Goal: Information Seeking & Learning: Learn about a topic

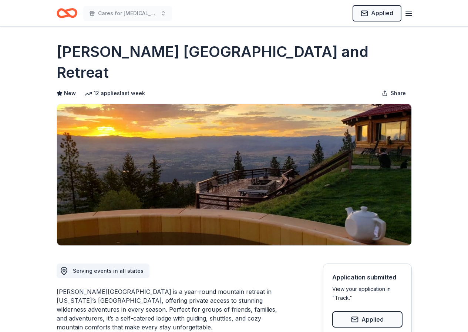
scroll to position [666, 0]
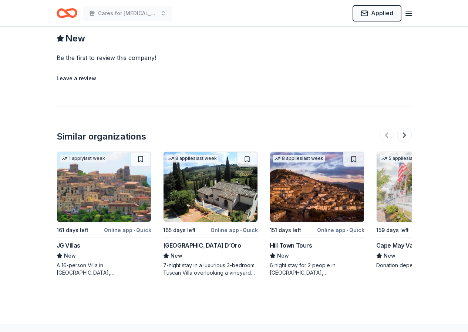
click at [210, 180] on img at bounding box center [210, 187] width 94 height 70
click at [401, 128] on button at bounding box center [404, 135] width 15 height 15
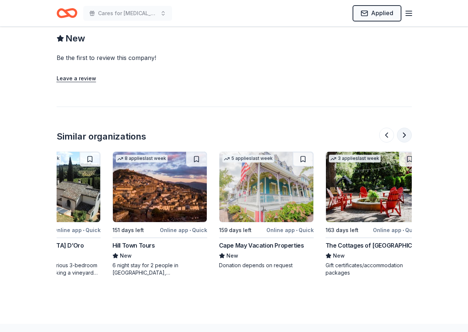
scroll to position [0, 166]
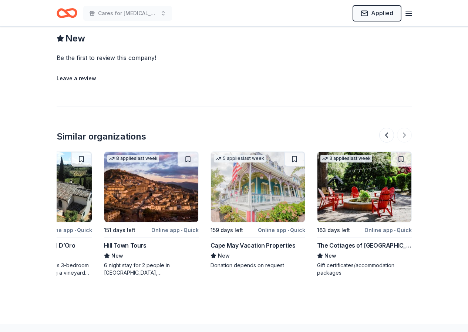
click at [261, 175] on img at bounding box center [258, 187] width 94 height 70
click at [373, 190] on img at bounding box center [364, 187] width 94 height 70
click at [387, 128] on button at bounding box center [386, 135] width 15 height 15
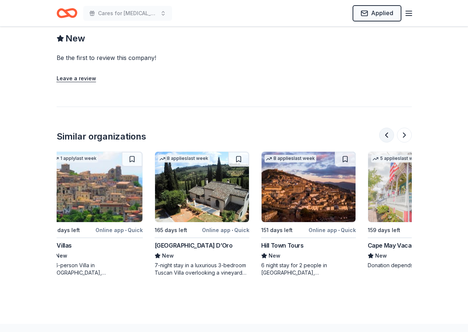
scroll to position [0, 0]
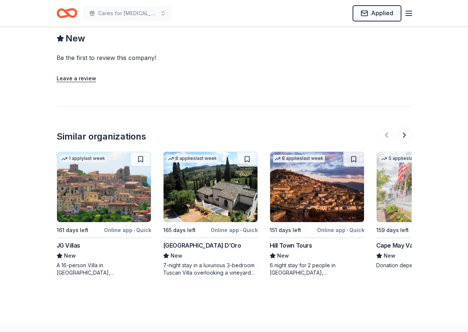
click at [203, 175] on img at bounding box center [210, 187] width 94 height 70
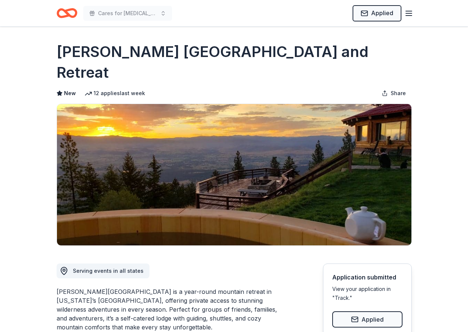
click at [65, 13] on icon "Home" at bounding box center [69, 12] width 11 height 7
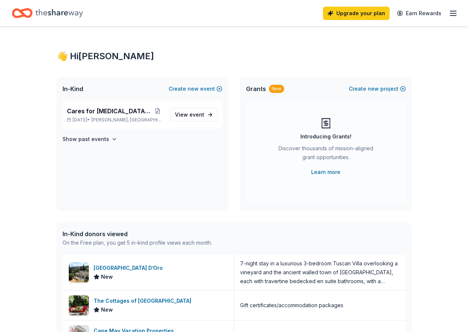
click at [450, 13] on line "button" at bounding box center [453, 13] width 6 height 0
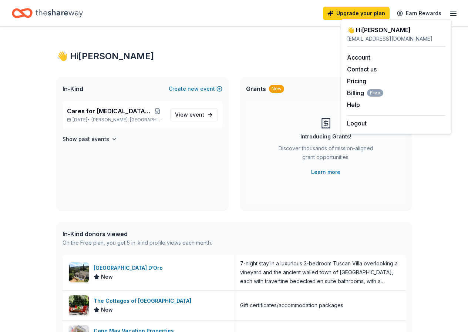
click at [55, 10] on icon "Home" at bounding box center [59, 13] width 47 height 15
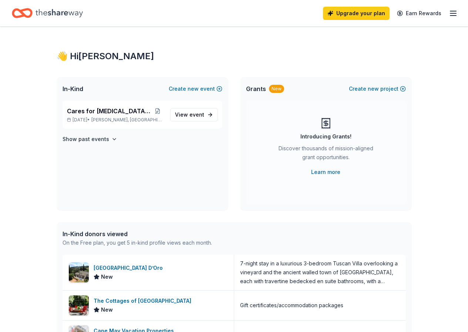
click at [28, 10] on icon "Home" at bounding box center [25, 12] width 11 height 7
click at [193, 117] on span "event" at bounding box center [196, 114] width 15 height 6
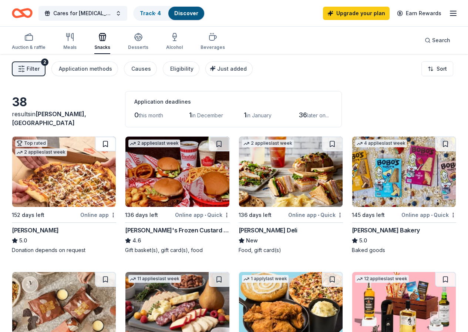
click at [95, 145] on button at bounding box center [105, 143] width 21 height 15
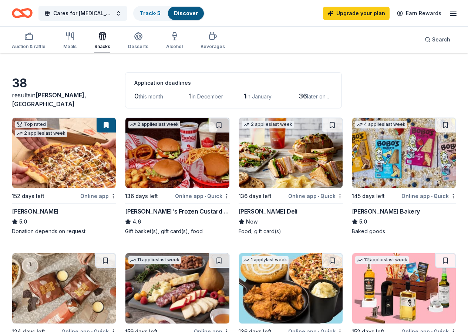
scroll to position [37, 0]
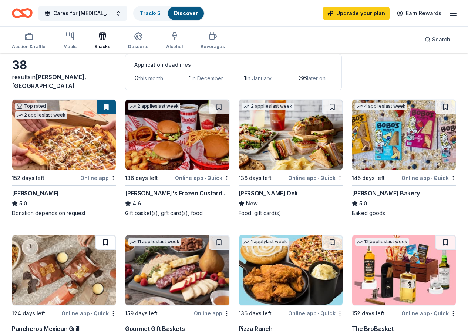
click at [116, 235] on button at bounding box center [105, 242] width 21 height 15
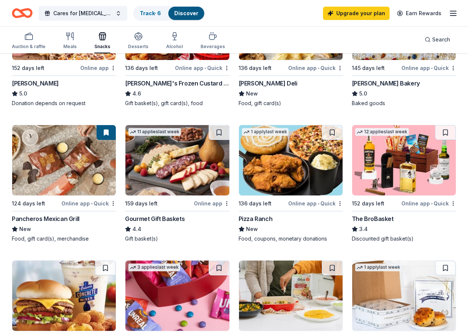
scroll to position [148, 0]
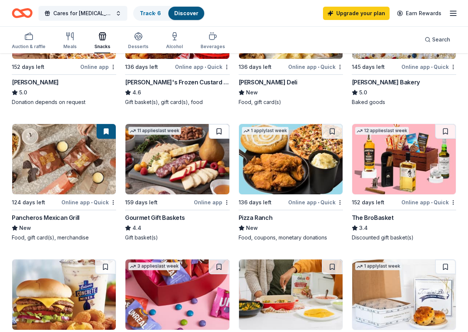
click at [209, 131] on button at bounding box center [219, 131] width 21 height 15
click at [322, 133] on button at bounding box center [332, 131] width 21 height 15
click at [435, 132] on button at bounding box center [445, 131] width 21 height 15
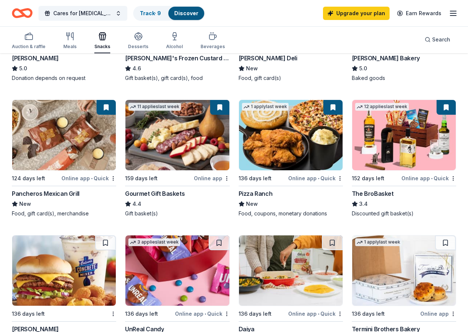
scroll to position [185, 0]
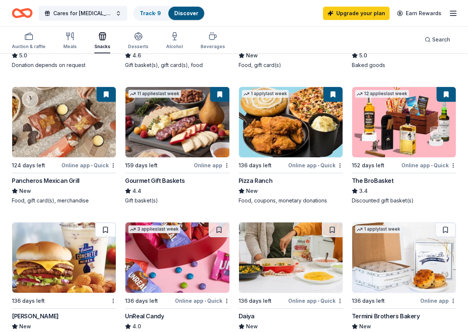
click at [116, 222] on button at bounding box center [105, 229] width 21 height 15
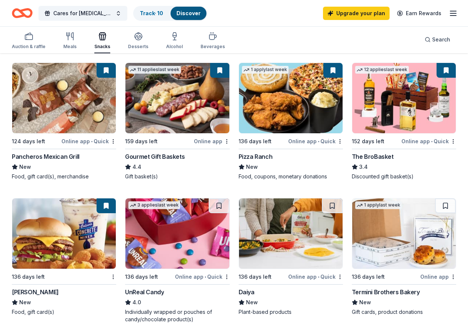
scroll to position [222, 0]
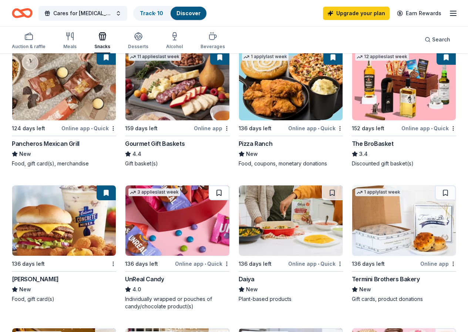
click at [229, 185] on button at bounding box center [219, 192] width 21 height 15
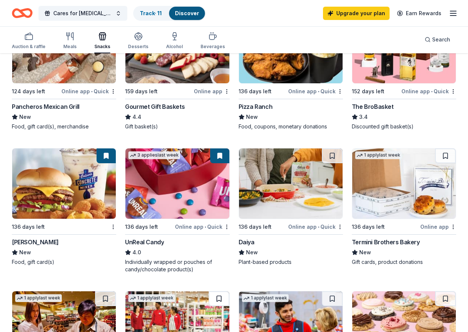
click at [229, 291] on button at bounding box center [219, 298] width 21 height 15
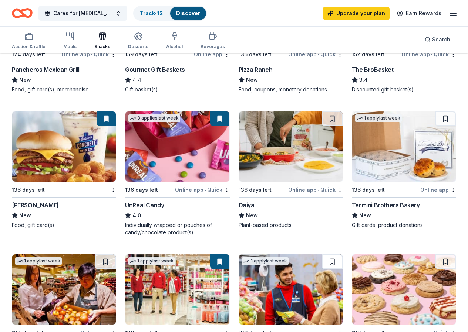
click at [343, 254] on button at bounding box center [332, 261] width 21 height 15
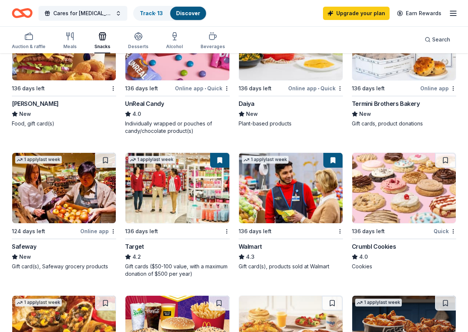
scroll to position [407, 0]
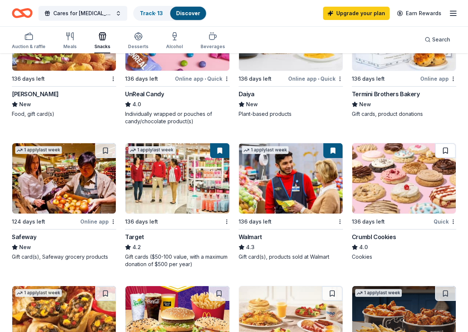
click at [435, 154] on button at bounding box center [445, 150] width 21 height 15
click at [116, 286] on button at bounding box center [105, 293] width 21 height 15
drag, startPoint x: 265, startPoint y: 159, endPoint x: 275, endPoint y: 158, distance: 10.0
click at [229, 286] on button at bounding box center [219, 293] width 21 height 15
click at [343, 286] on button at bounding box center [332, 293] width 21 height 15
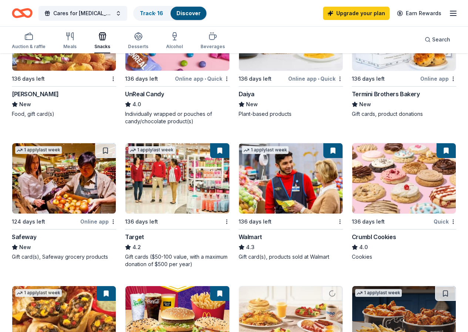
scroll to position [444, 0]
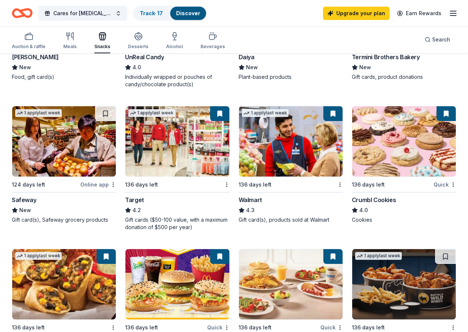
click at [438, 249] on button at bounding box center [445, 256] width 21 height 15
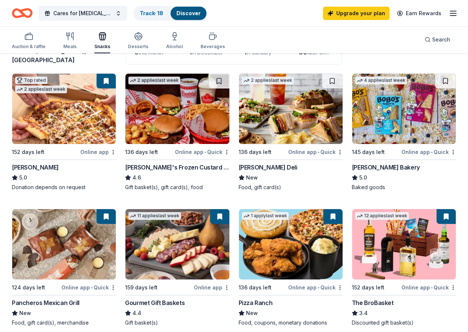
scroll to position [0, 0]
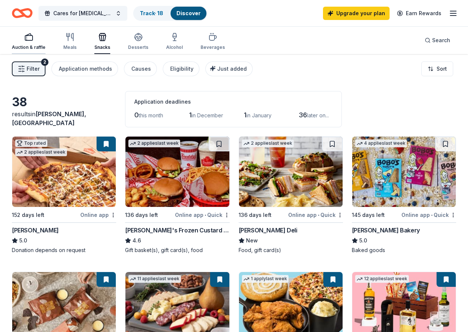
click at [39, 40] on div "button" at bounding box center [29, 37] width 34 height 9
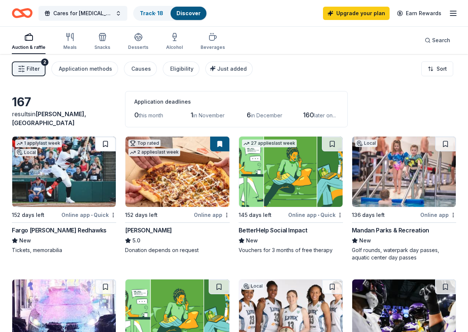
click at [95, 143] on button at bounding box center [105, 143] width 21 height 15
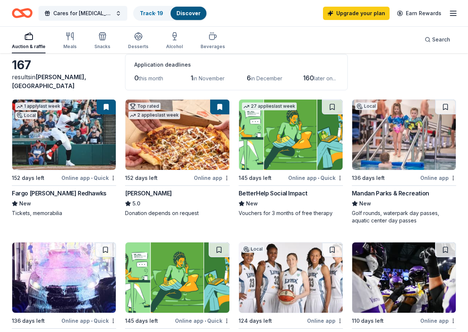
scroll to position [74, 0]
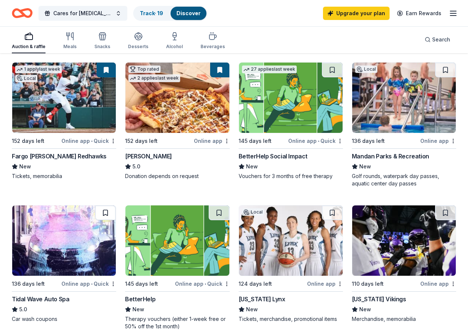
click at [116, 205] on button at bounding box center [105, 212] width 21 height 15
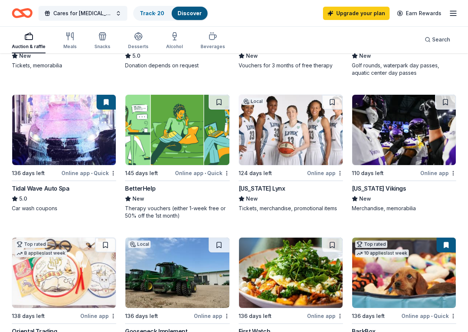
scroll to position [185, 0]
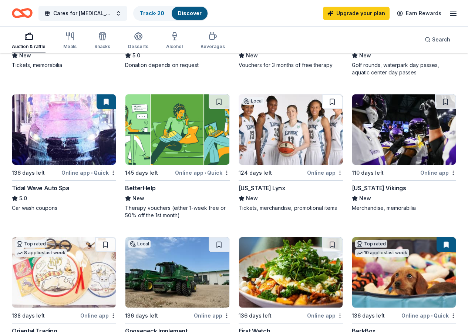
click at [322, 102] on button at bounding box center [332, 101] width 21 height 15
click at [116, 237] on button at bounding box center [105, 244] width 21 height 15
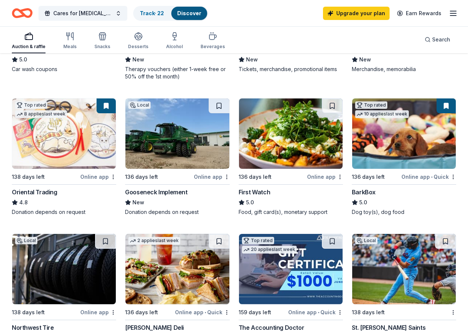
scroll to position [333, 0]
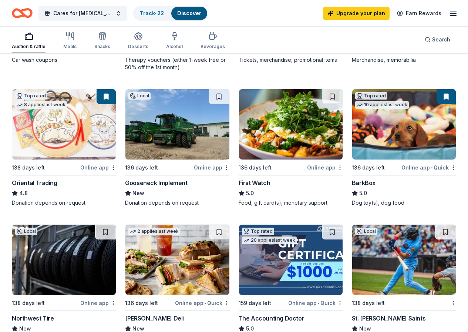
click at [436, 98] on button at bounding box center [445, 96] width 19 height 15
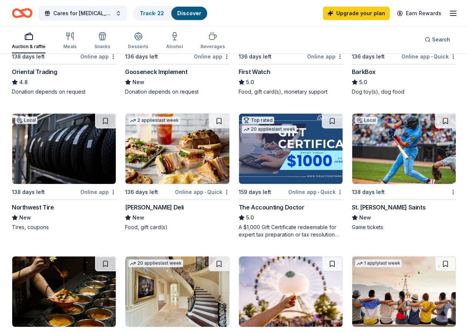
scroll to position [481, 0]
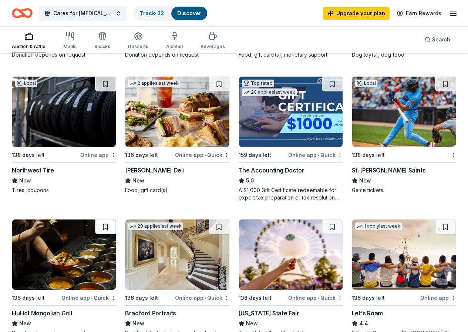
click at [116, 219] on button at bounding box center [105, 226] width 21 height 15
click at [343, 219] on button at bounding box center [332, 226] width 21 height 15
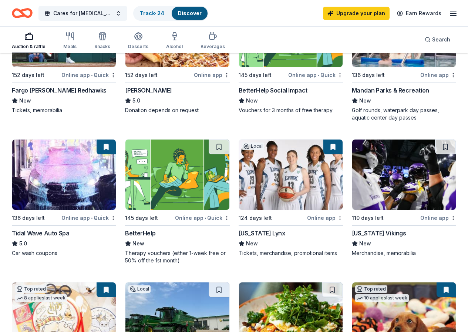
scroll to position [117, 0]
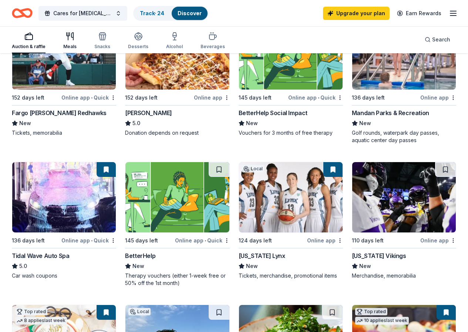
click at [71, 36] on icon "button" at bounding box center [69, 36] width 9 height 9
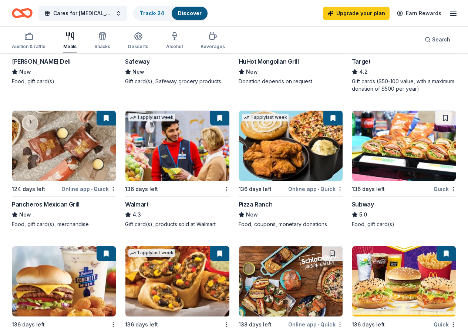
scroll to position [370, 0]
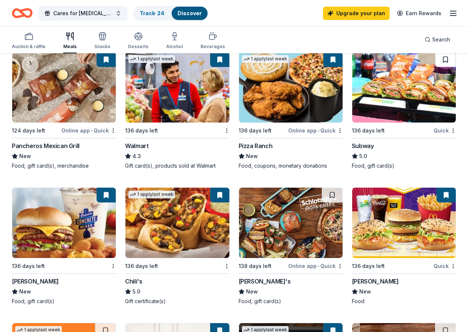
click at [435, 59] on button at bounding box center [445, 59] width 21 height 15
click at [343, 188] on button at bounding box center [332, 195] width 21 height 15
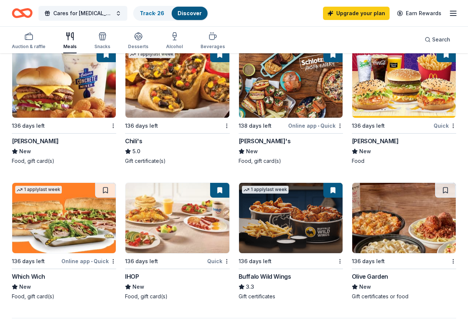
scroll to position [518, 0]
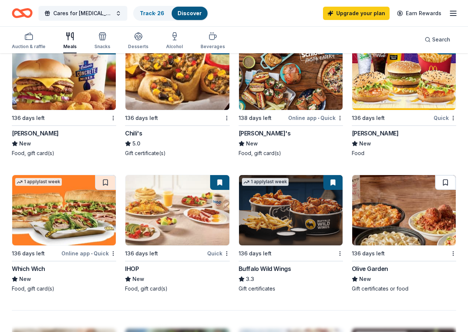
click at [442, 175] on button at bounding box center [445, 182] width 21 height 15
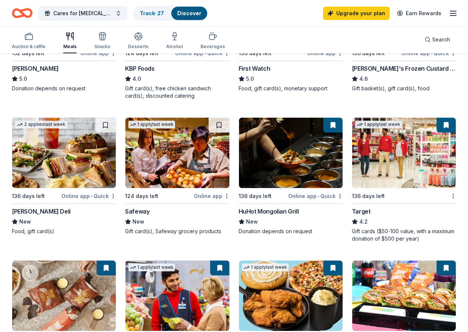
scroll to position [74, 0]
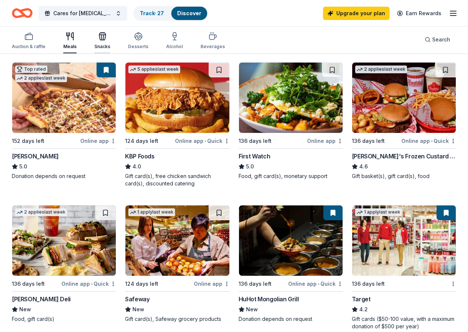
click at [101, 38] on div "button" at bounding box center [102, 36] width 16 height 9
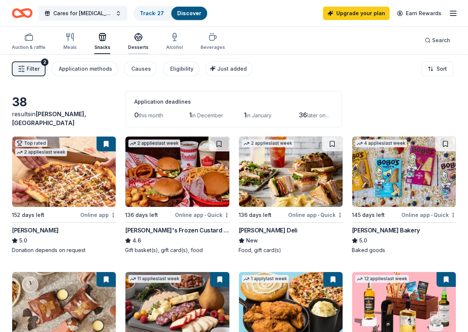
click at [142, 39] on icon "button" at bounding box center [138, 37] width 7 height 6
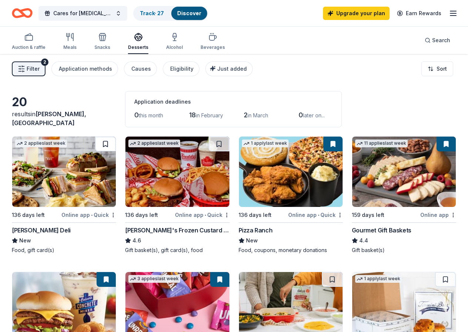
click at [95, 145] on button at bounding box center [105, 143] width 21 height 15
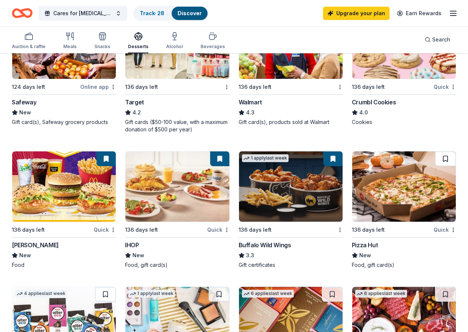
scroll to position [407, 0]
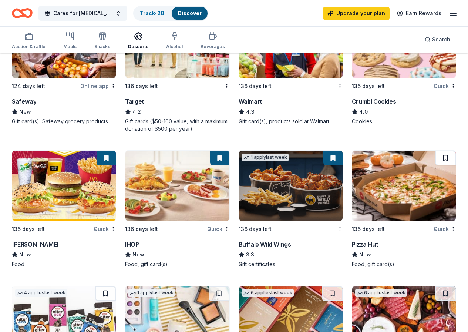
click at [435, 164] on button at bounding box center [445, 158] width 21 height 15
click at [229, 286] on button at bounding box center [219, 293] width 21 height 15
click at [435, 286] on button at bounding box center [445, 293] width 21 height 15
click at [343, 286] on button at bounding box center [332, 293] width 21 height 15
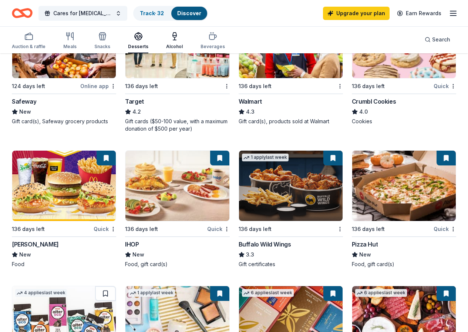
click at [178, 35] on icon "button" at bounding box center [174, 36] width 9 height 9
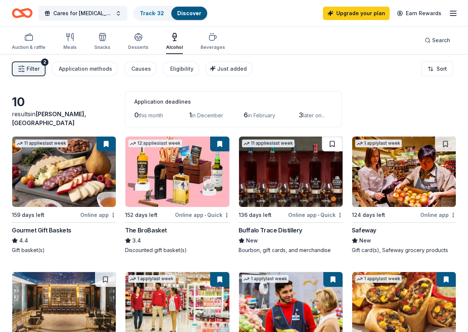
click at [322, 142] on button at bounding box center [332, 143] width 21 height 15
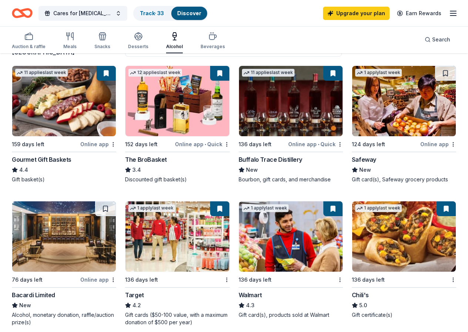
scroll to position [74, 0]
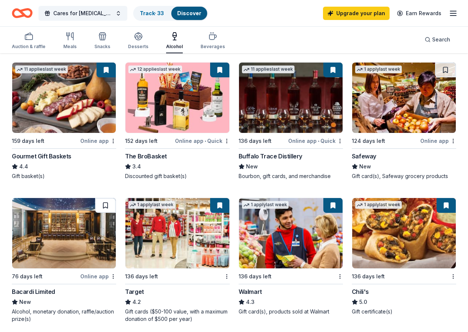
click at [116, 198] on button at bounding box center [105, 205] width 21 height 15
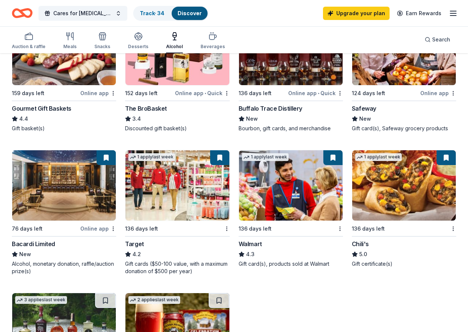
scroll to position [148, 0]
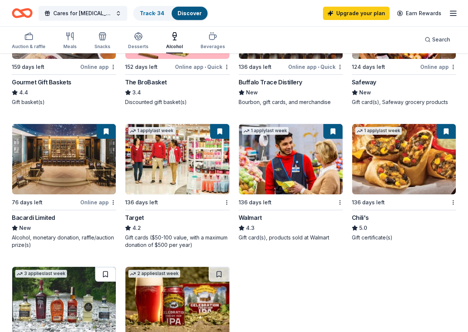
click at [116, 267] on button at bounding box center [105, 274] width 21 height 15
click at [229, 267] on button at bounding box center [219, 274] width 21 height 15
click at [212, 41] on div "Beverages" at bounding box center [212, 41] width 24 height 18
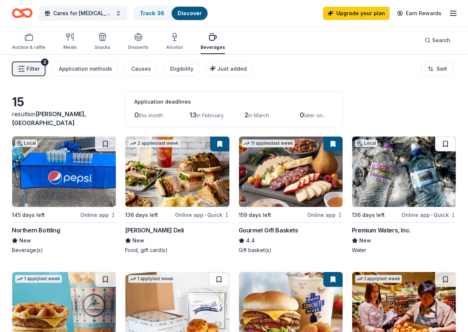
click at [435, 141] on button at bounding box center [445, 143] width 21 height 15
click at [116, 272] on button at bounding box center [105, 279] width 21 height 15
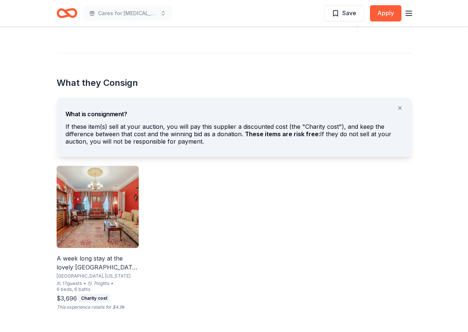
scroll to position [370, 0]
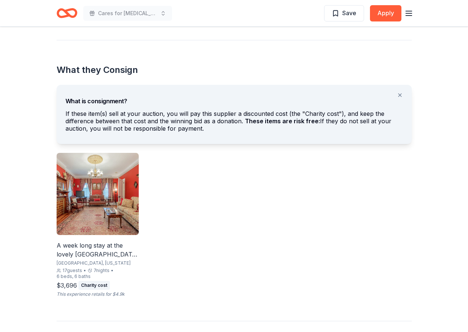
click at [93, 253] on div "A week long stay at the lovely [GEOGRAPHIC_DATA] in [GEOGRAPHIC_DATA], [US_STAT…" at bounding box center [98, 250] width 82 height 18
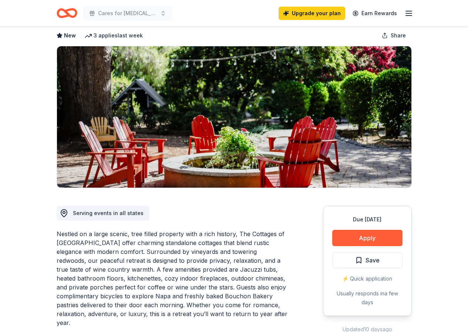
scroll to position [74, 0]
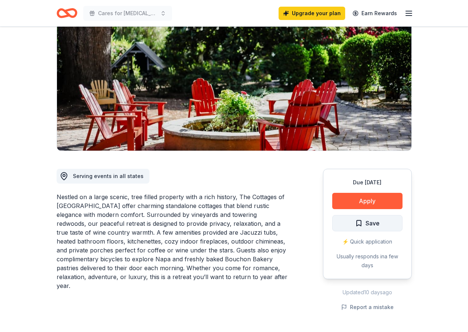
click at [366, 222] on span "Save" at bounding box center [372, 223] width 14 height 10
